Goal: Complete application form: Complete application form

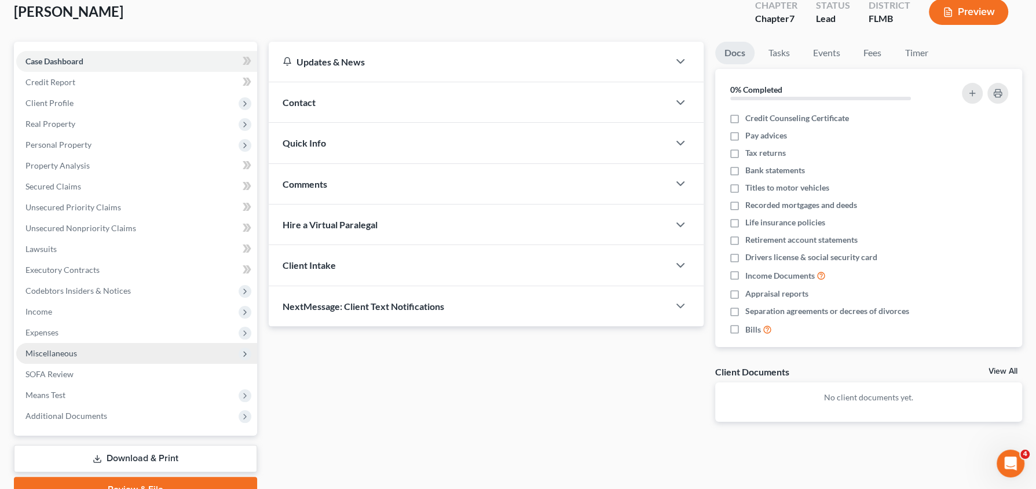
scroll to position [71, 0]
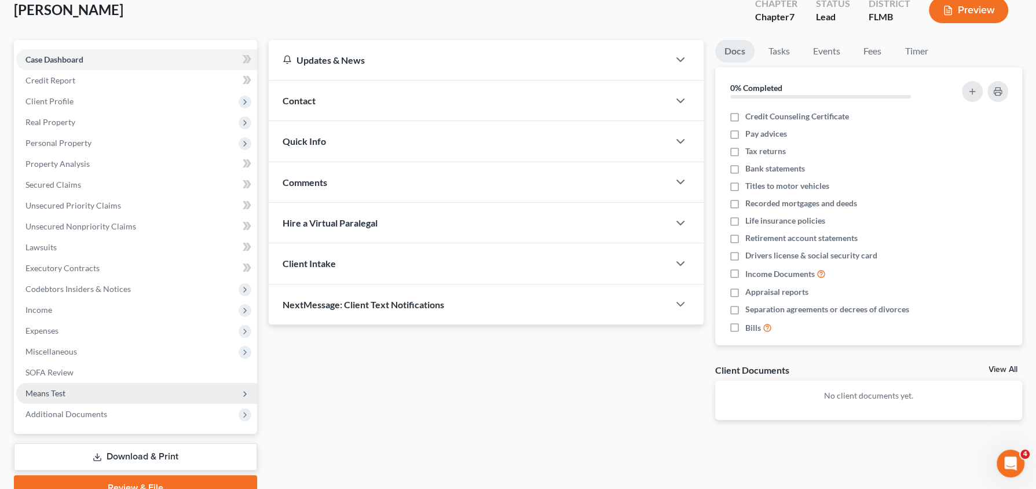
click at [96, 390] on span "Means Test" at bounding box center [136, 393] width 241 height 21
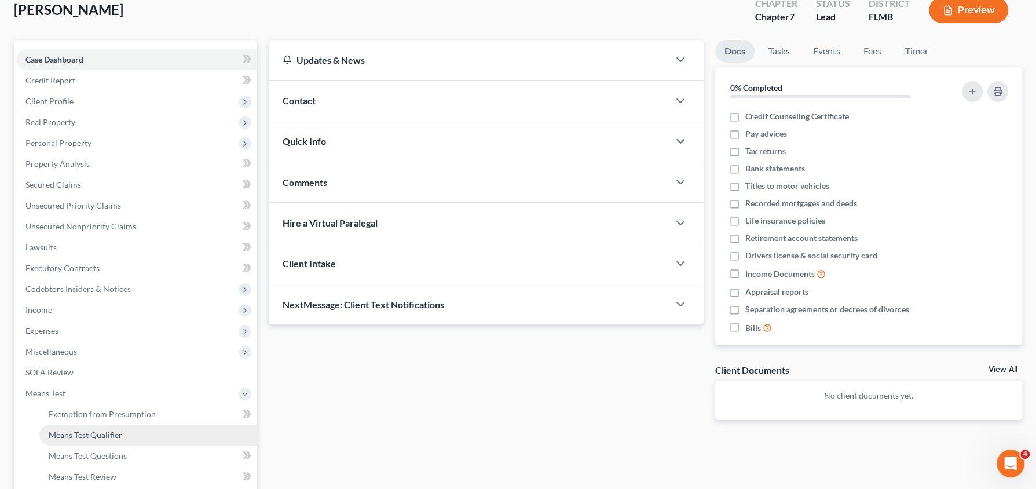
click at [91, 436] on span "Means Test Qualifier" at bounding box center [86, 435] width 74 height 10
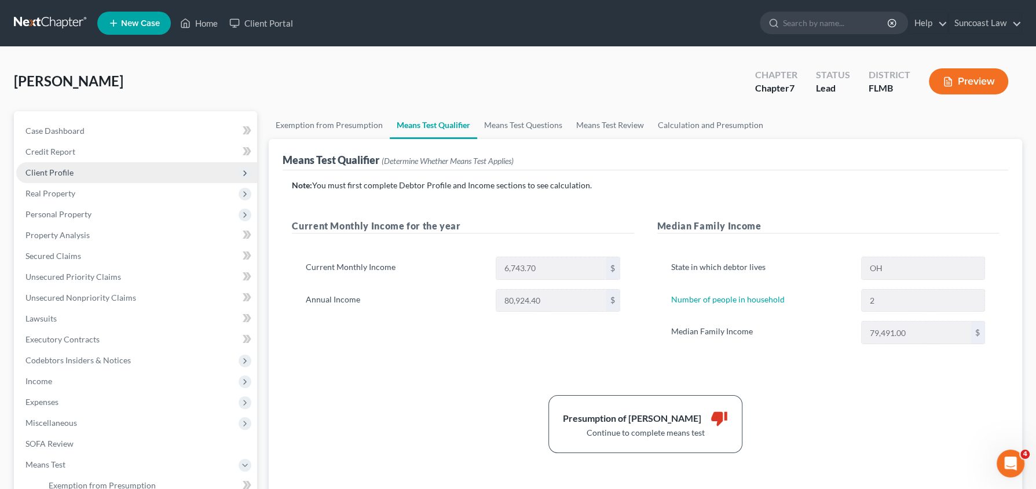
click at [88, 174] on span "Client Profile" at bounding box center [136, 172] width 241 height 21
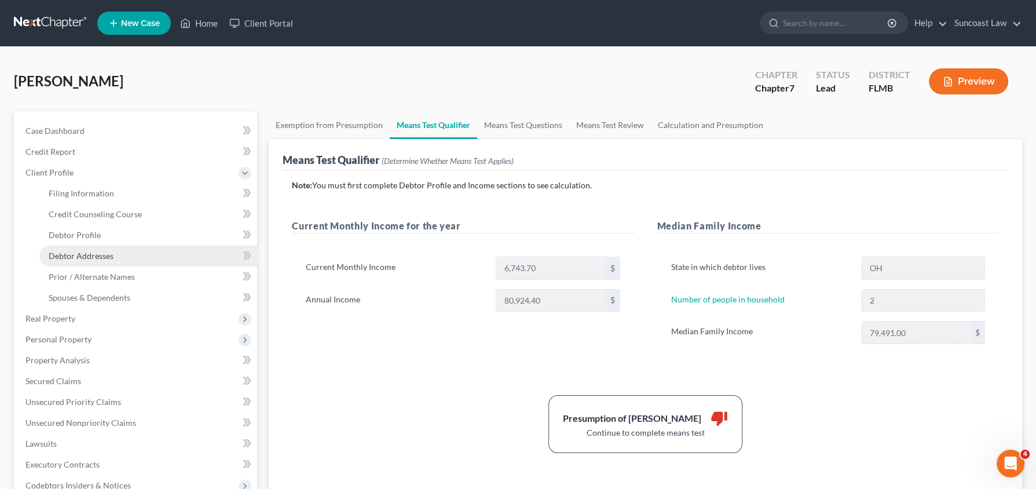
click at [88, 257] on span "Debtor Addresses" at bounding box center [81, 256] width 65 height 10
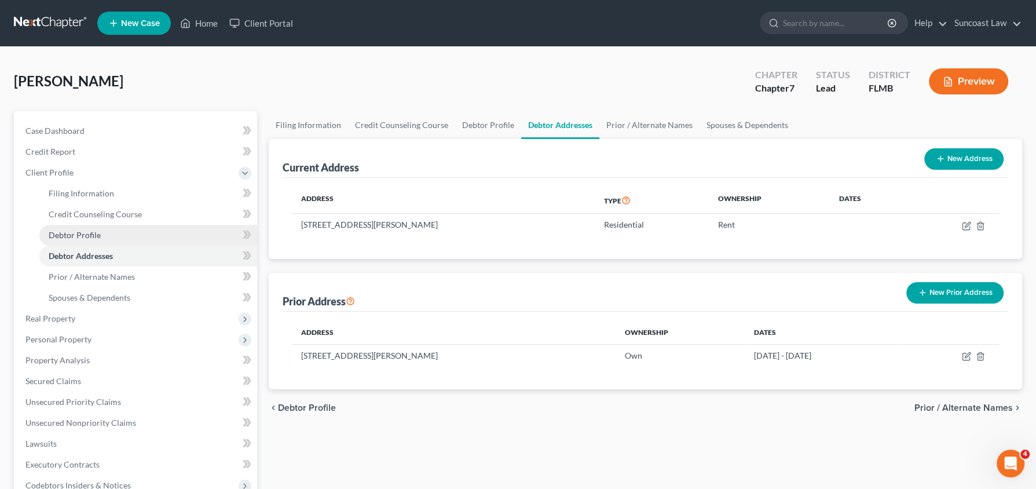
click at [89, 237] on span "Debtor Profile" at bounding box center [75, 235] width 52 height 10
select select "1"
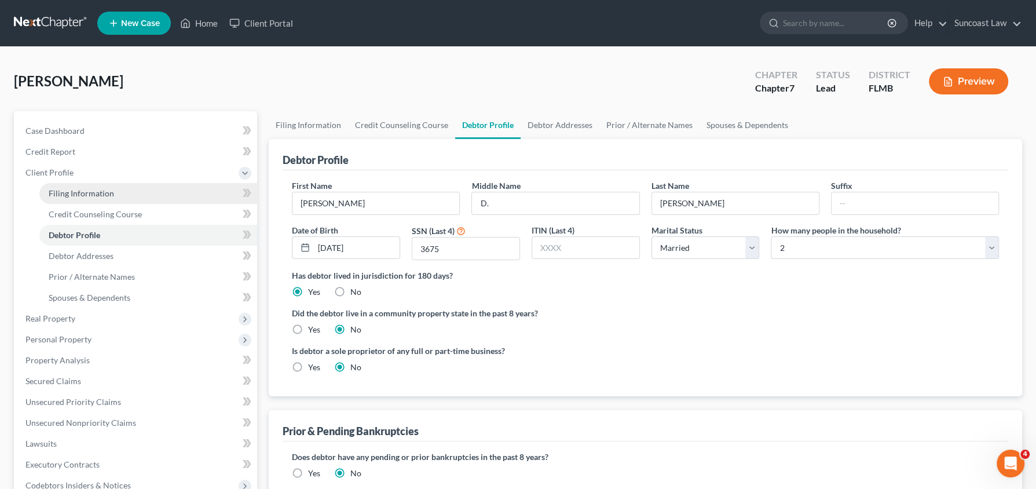
click at [85, 196] on span "Filing Information" at bounding box center [81, 193] width 65 height 10
select select "1"
select select "0"
select select "9"
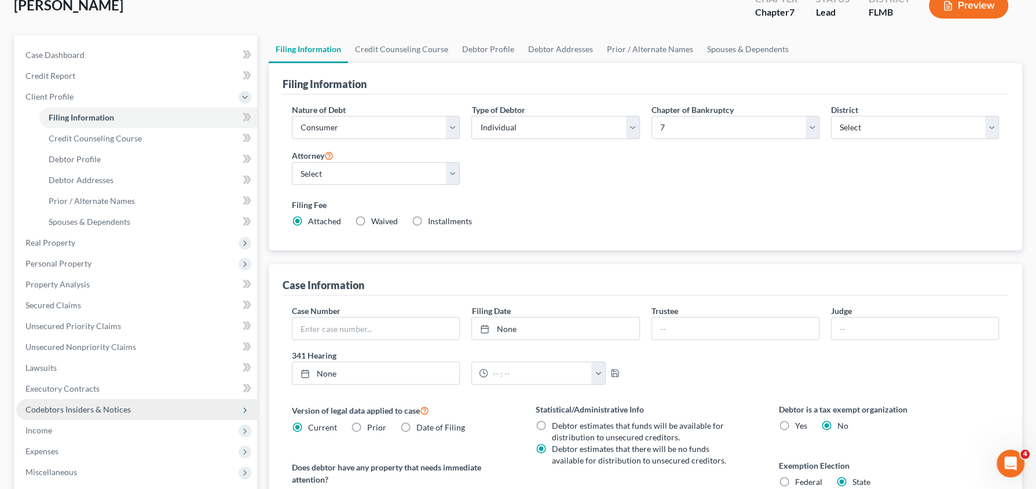
scroll to position [76, 0]
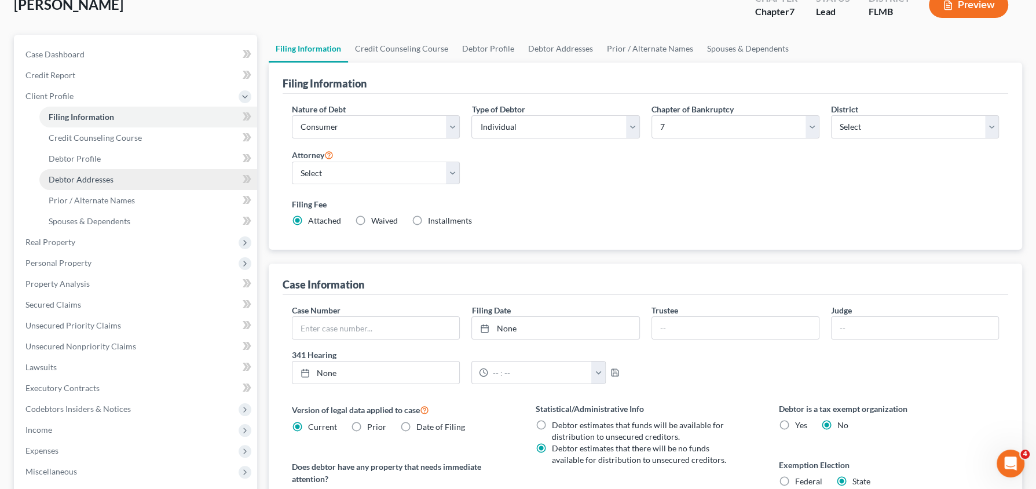
click at [111, 183] on link "Debtor Addresses" at bounding box center [148, 179] width 218 height 21
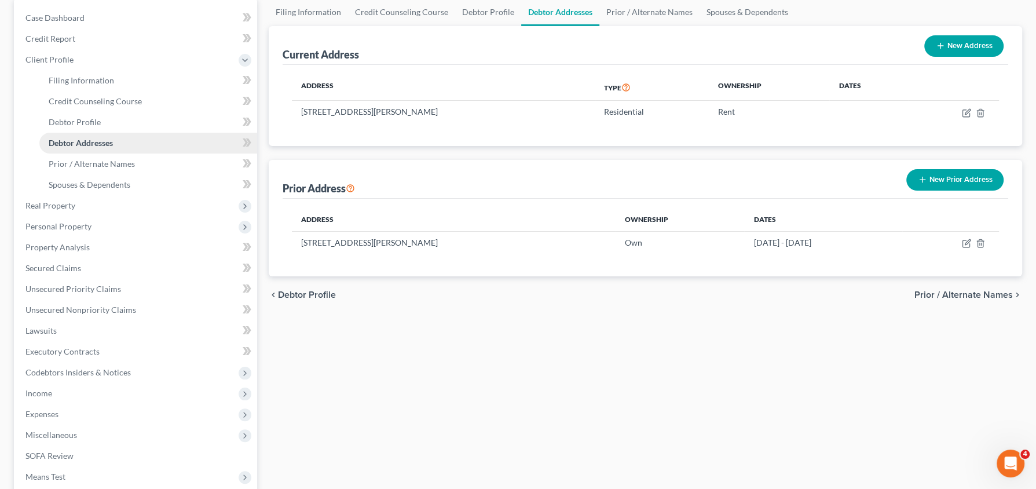
scroll to position [250, 0]
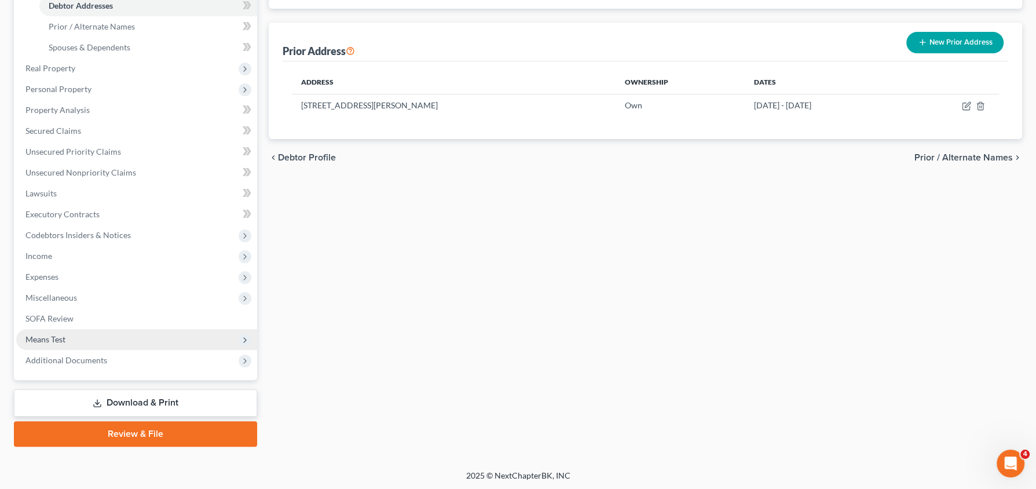
click at [93, 346] on span "Means Test" at bounding box center [136, 339] width 241 height 21
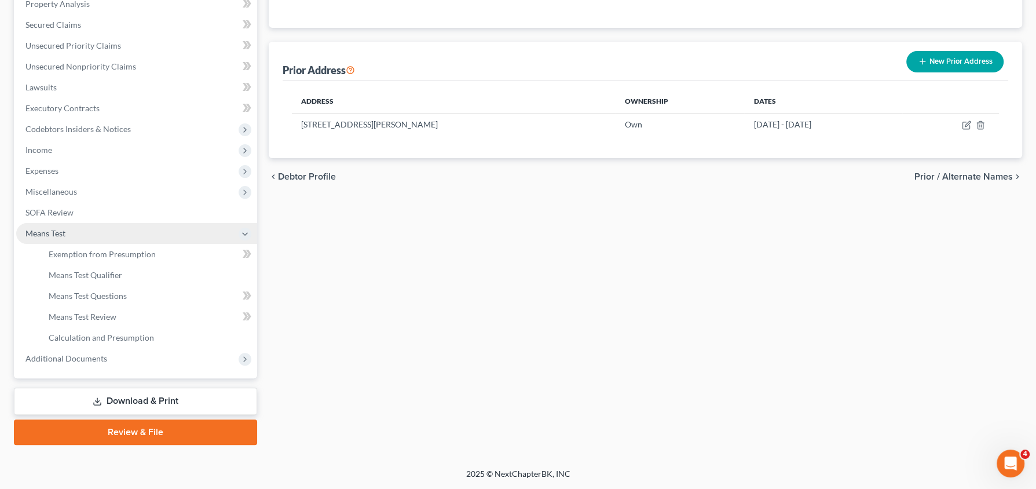
scroll to position [229, 0]
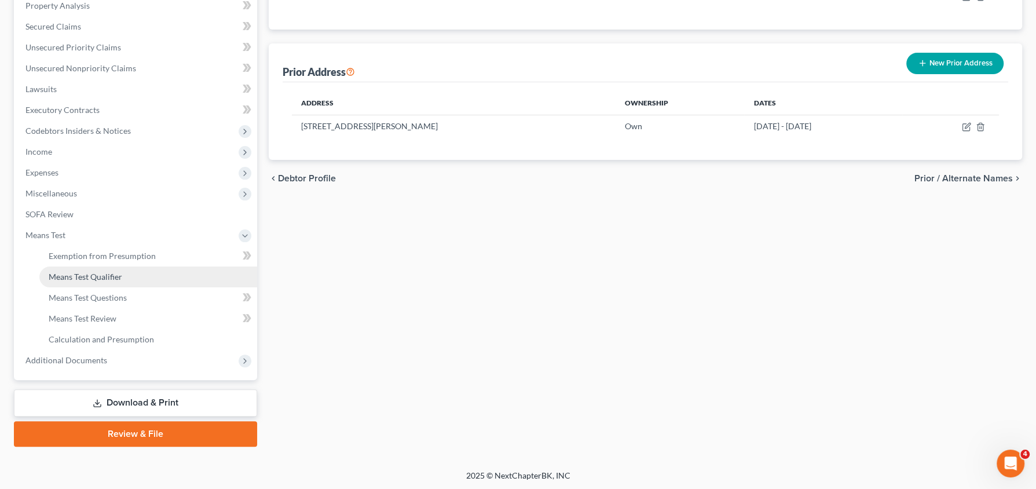
click at [119, 279] on span "Means Test Qualifier" at bounding box center [86, 277] width 74 height 10
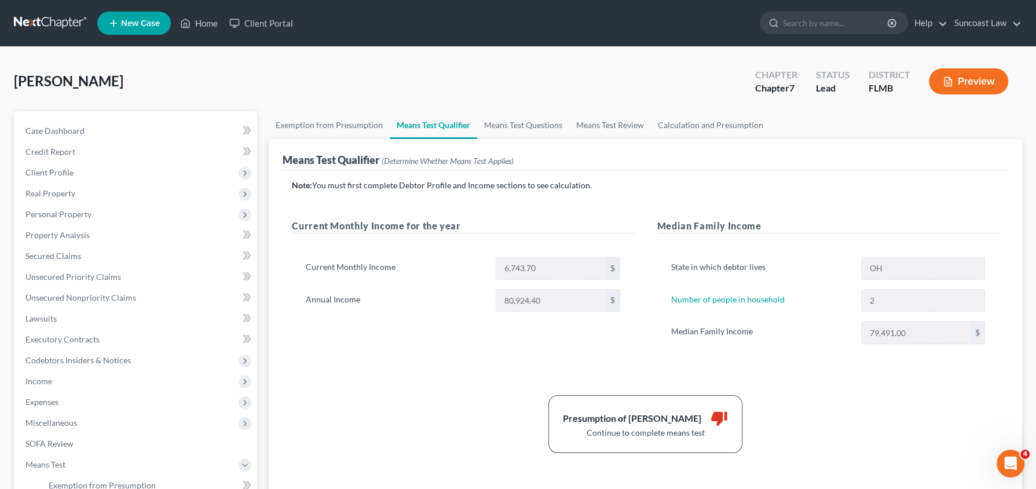
click at [957, 85] on button "Preview" at bounding box center [968, 81] width 79 height 26
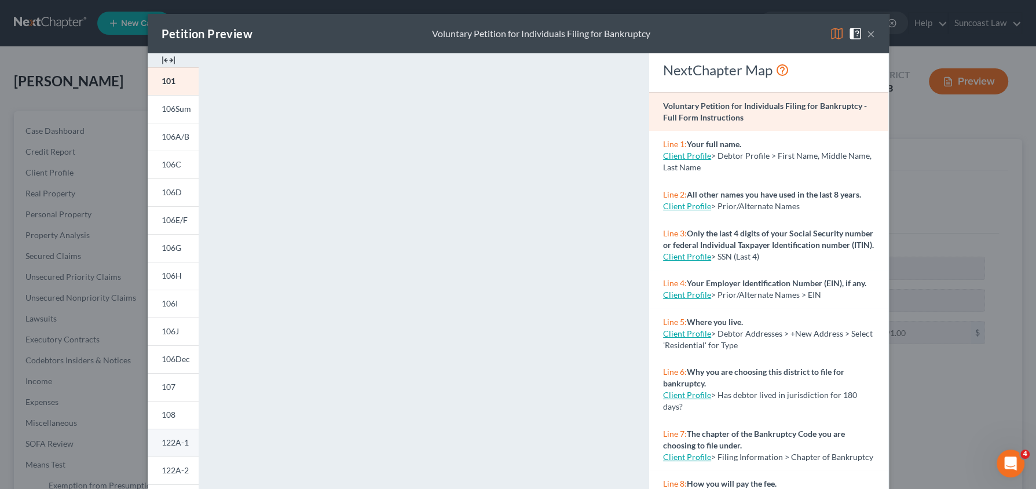
click at [174, 452] on link "122A-1" at bounding box center [173, 443] width 51 height 28
